Goal: Information Seeking & Learning: Learn about a topic

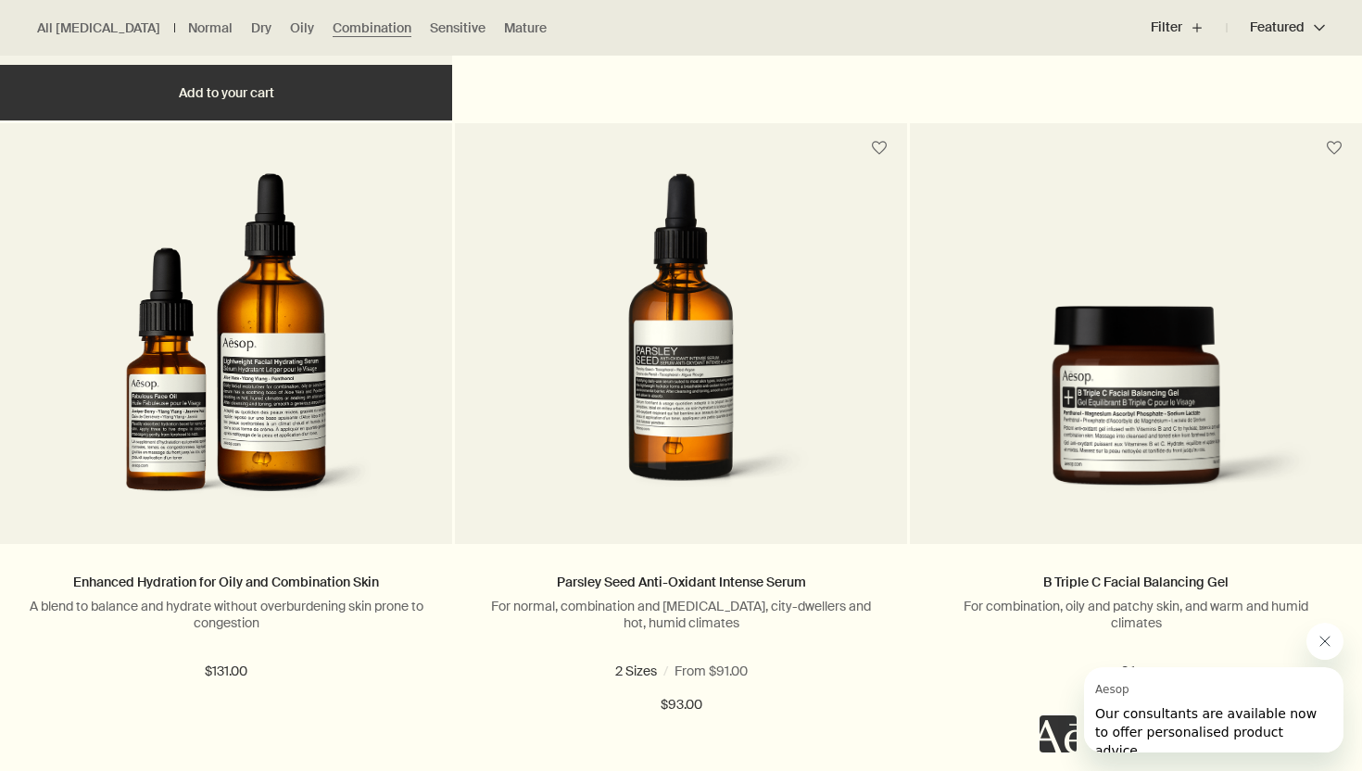
scroll to position [2558, 0]
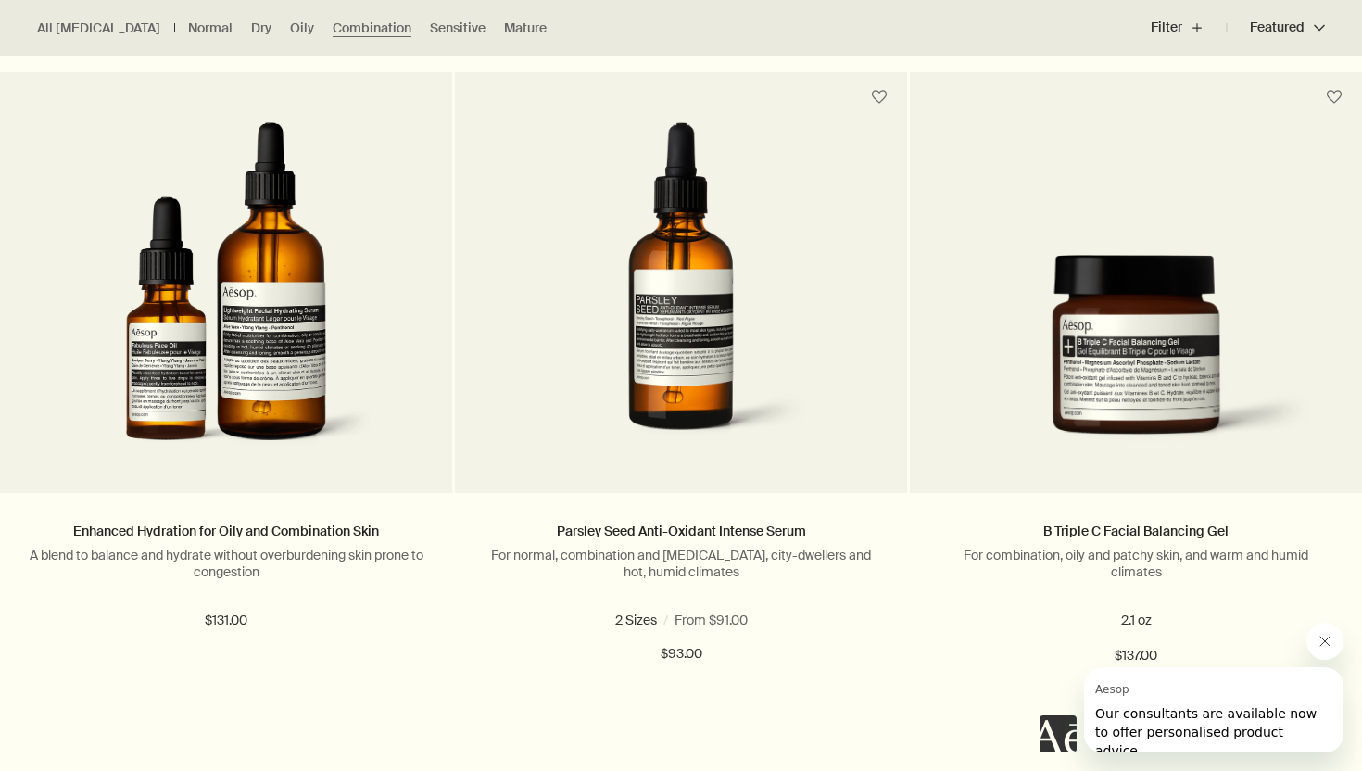
click at [453, 360] on div "Fabulous Face Cleanser For normal and combination skin, and dry skin in warmer …" at bounding box center [681, 411] width 1362 height 4759
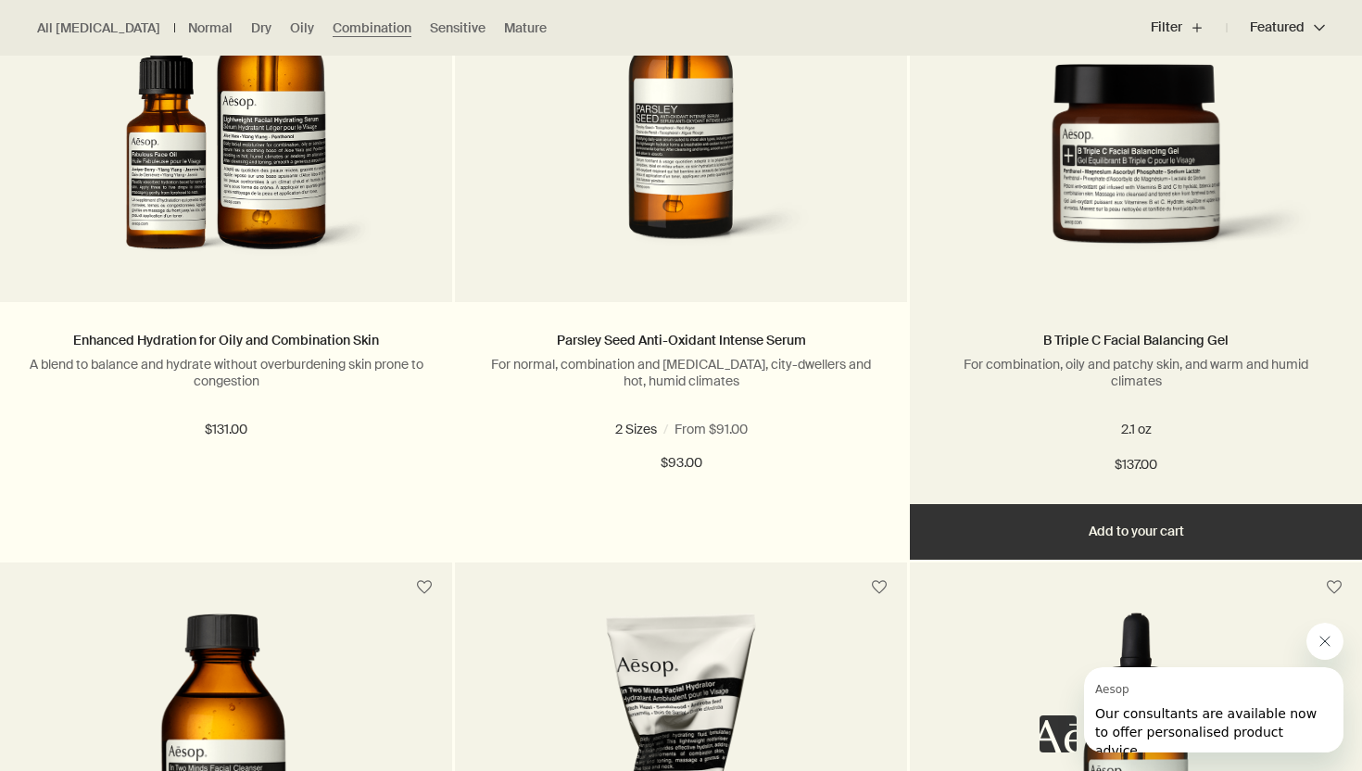
scroll to position [3180, 0]
